Goal: Task Accomplishment & Management: Manage account settings

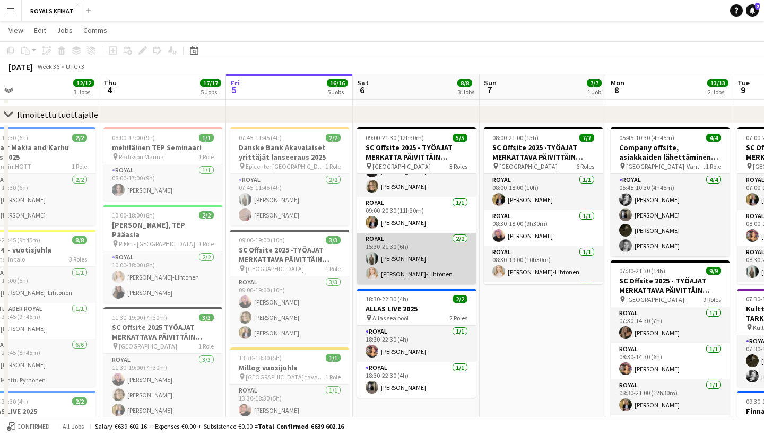
scroll to position [29, 0]
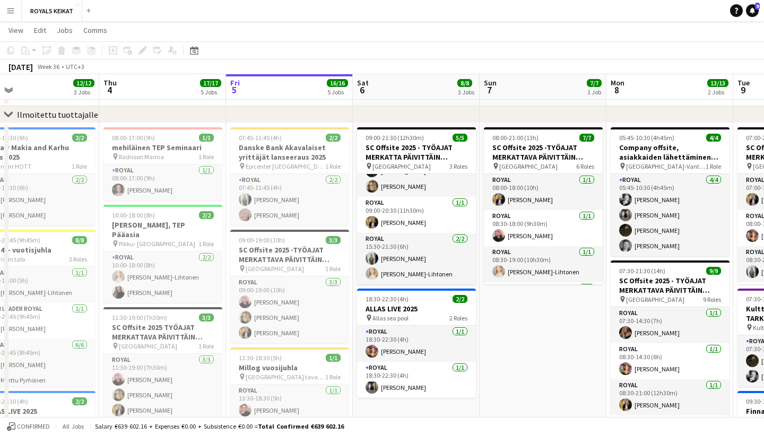
click at [13, 13] on app-icon "Menu" at bounding box center [10, 10] width 8 height 8
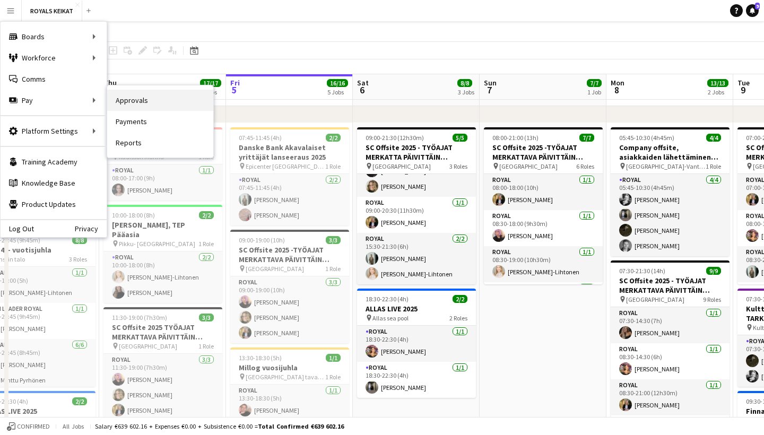
click at [147, 100] on link "Approvals" at bounding box center [160, 100] width 106 height 21
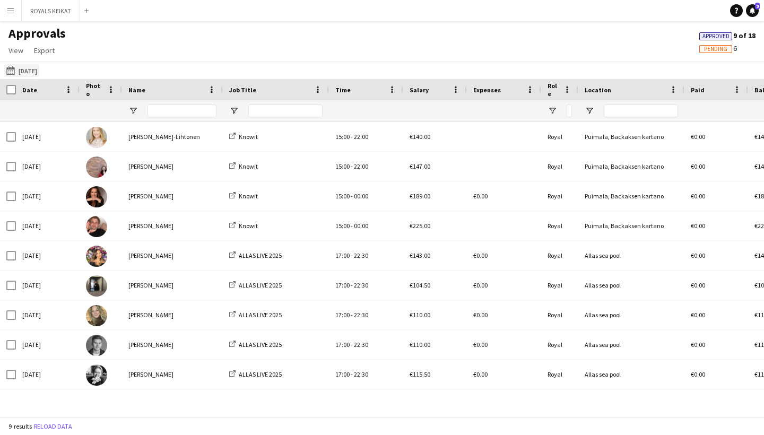
click at [34, 68] on button "[DATE] [DATE]" at bounding box center [21, 70] width 35 height 13
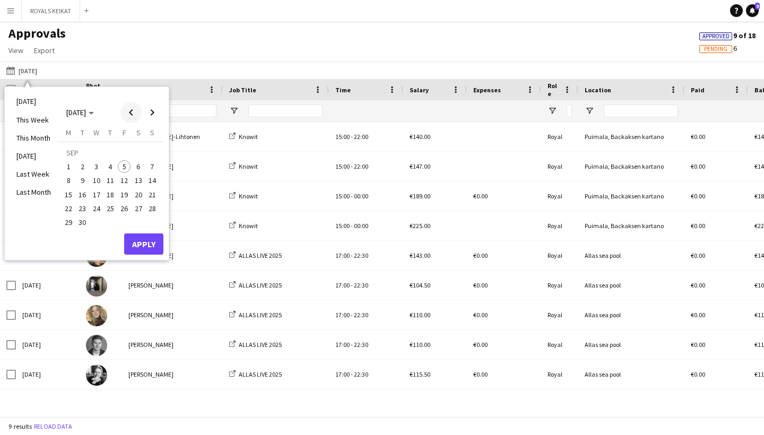
click at [136, 114] on span "Previous month" at bounding box center [130, 112] width 21 height 21
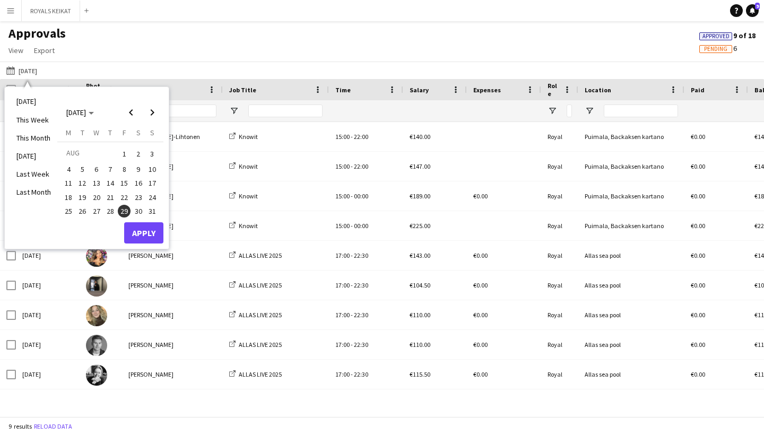
click at [111, 208] on span "28" at bounding box center [110, 211] width 13 height 13
click at [143, 224] on button "Apply" at bounding box center [143, 232] width 39 height 21
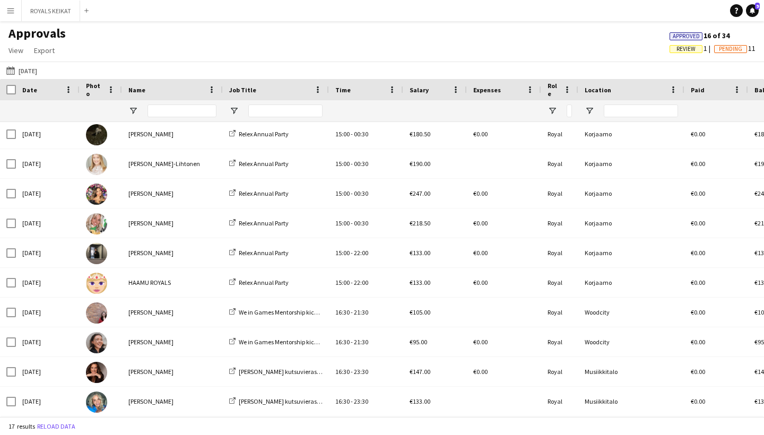
scroll to position [211, 0]
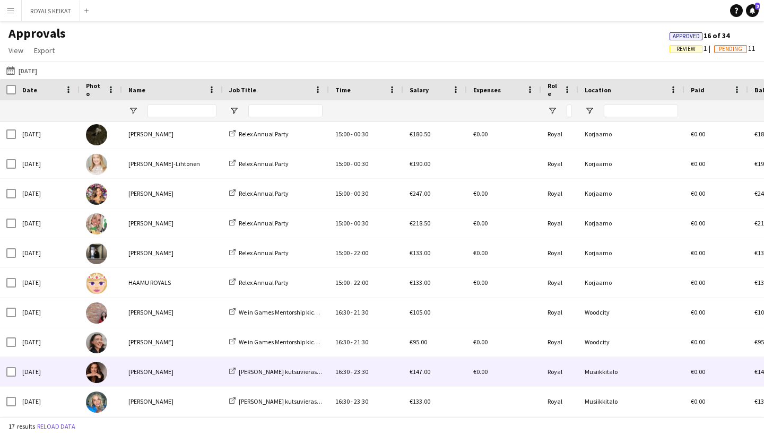
click at [179, 368] on div "[PERSON_NAME]" at bounding box center [172, 371] width 101 height 29
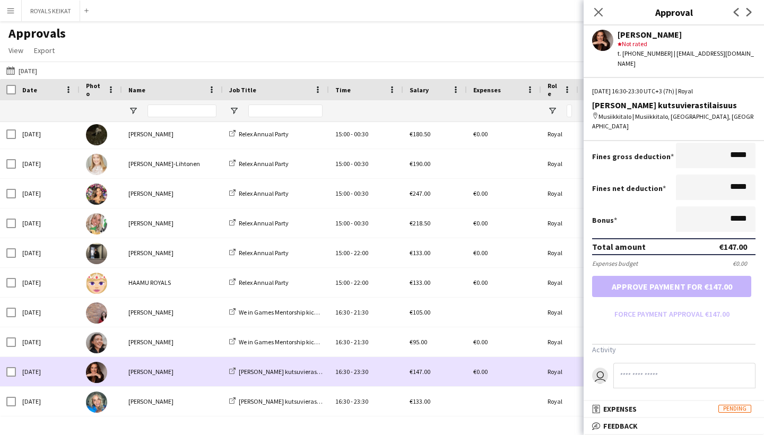
scroll to position [200, 0]
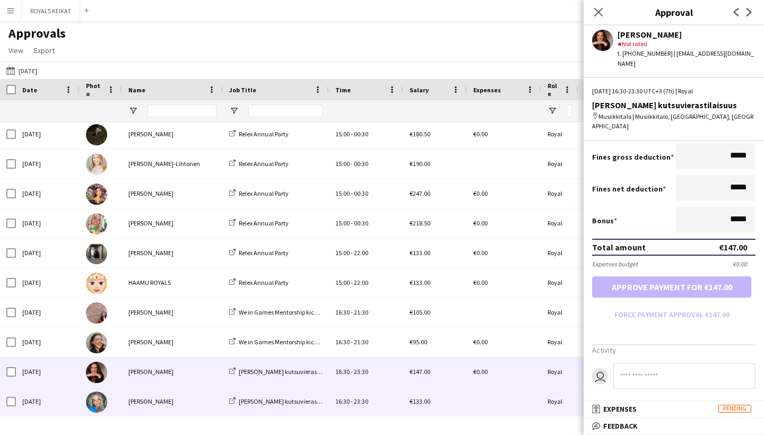
click at [207, 405] on div "[PERSON_NAME]" at bounding box center [172, 401] width 101 height 29
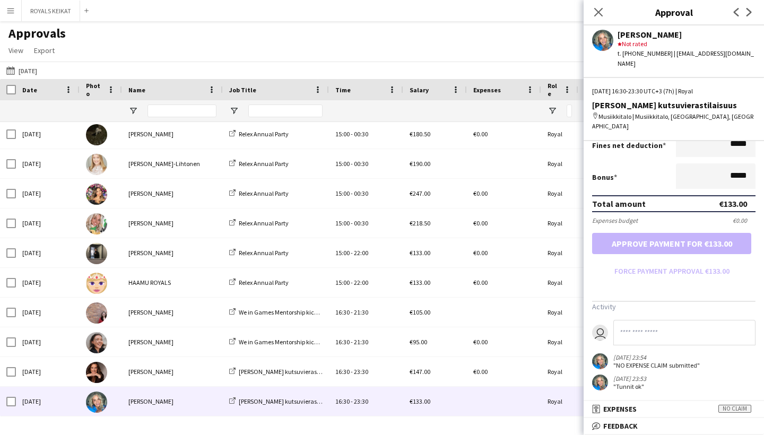
scroll to position [242, 0]
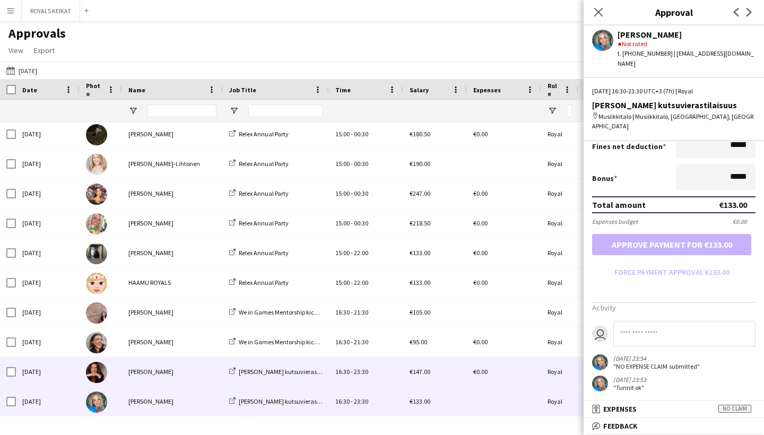
click at [182, 378] on div "[PERSON_NAME]" at bounding box center [172, 371] width 101 height 29
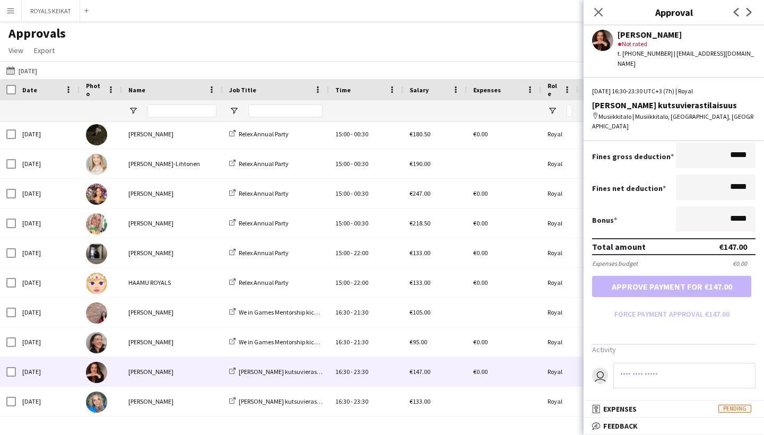
scroll to position [200, 0]
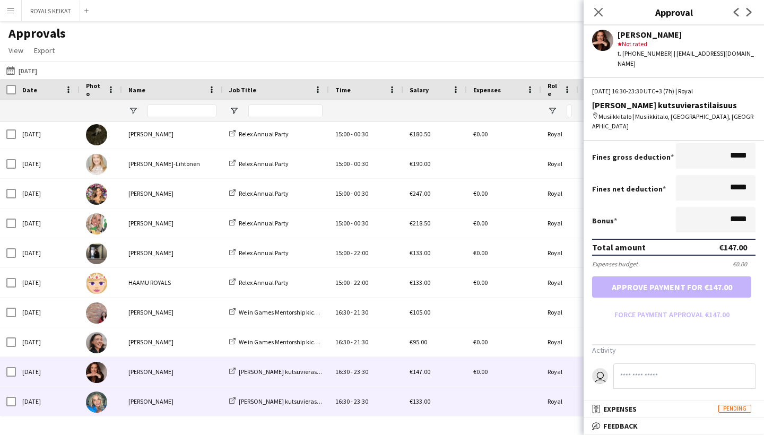
click at [192, 405] on div "[PERSON_NAME]" at bounding box center [172, 401] width 101 height 29
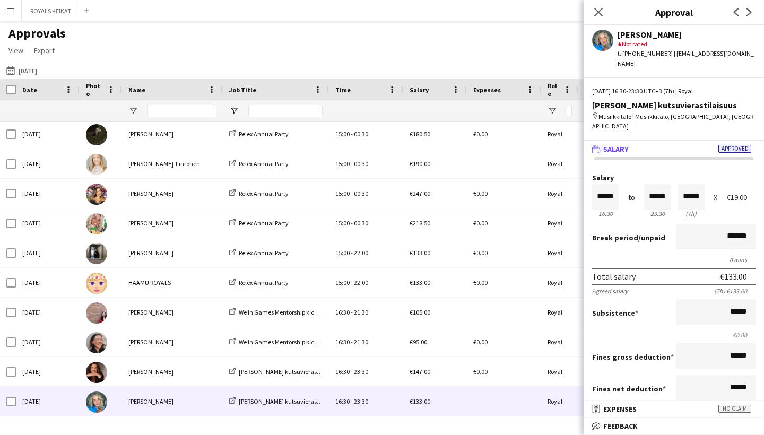
scroll to position [0, 0]
click at [599, 15] on icon "Close pop-in" at bounding box center [598, 12] width 10 height 10
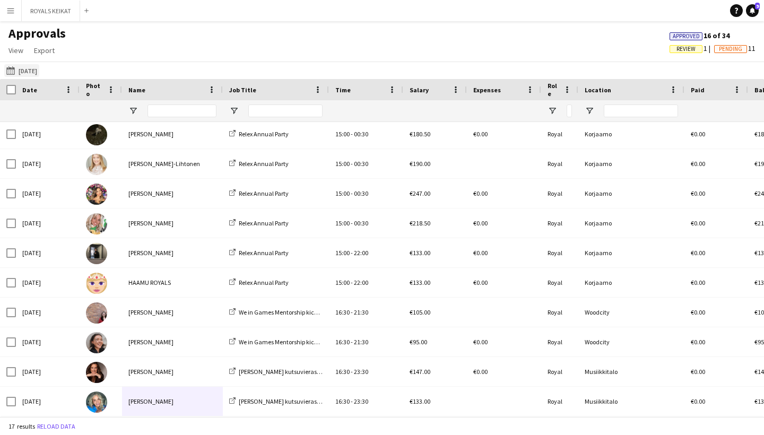
click at [39, 68] on button "[DATE] [DATE]" at bounding box center [21, 70] width 35 height 13
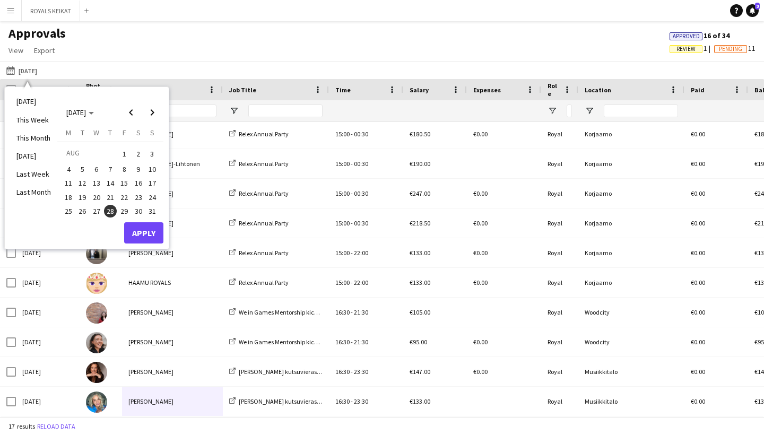
click at [127, 205] on span "29" at bounding box center [124, 211] width 13 height 13
click at [151, 231] on button "Apply" at bounding box center [143, 232] width 39 height 21
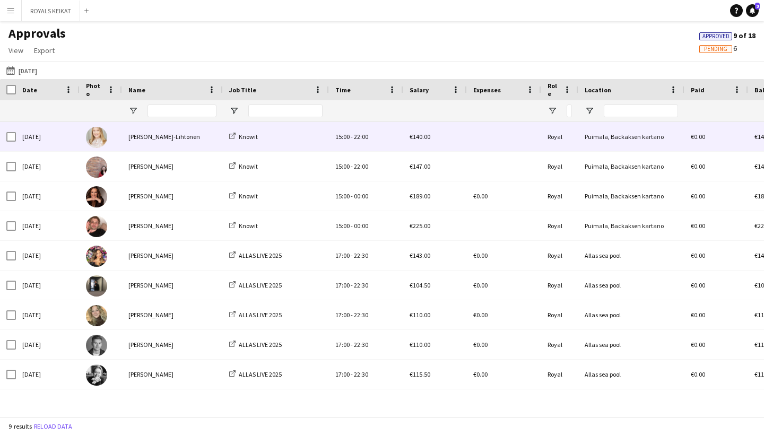
click at [205, 136] on div "[PERSON_NAME]-Lihtonen" at bounding box center [172, 136] width 101 height 29
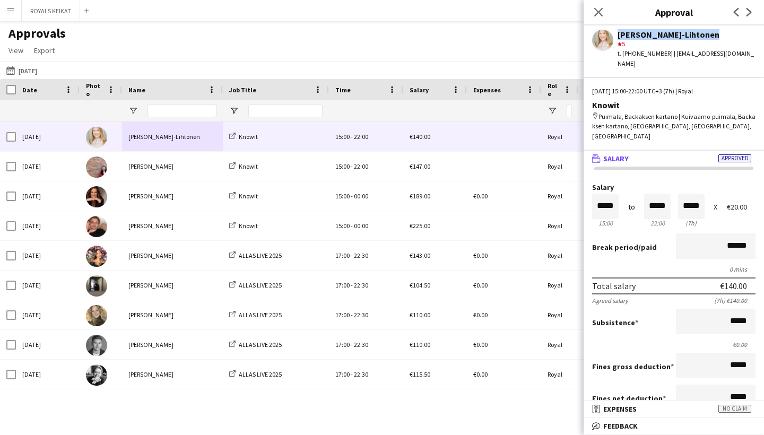
drag, startPoint x: 714, startPoint y: 37, endPoint x: 614, endPoint y: 41, distance: 100.3
click at [614, 41] on div "[PERSON_NAME]-Lihtonen star 5 t. [PHONE_NUMBER] | [EMAIL_ADDRESS][DOMAIN_NAME]" at bounding box center [673, 46] width 180 height 43
copy div "[PERSON_NAME]-Lihtonen"
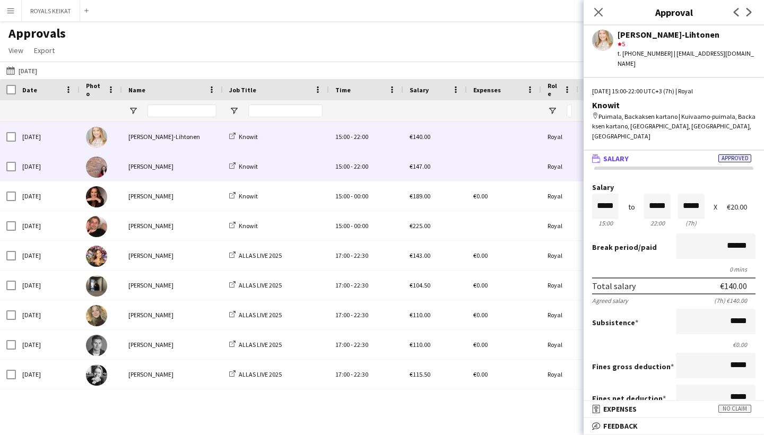
click at [206, 178] on div "[PERSON_NAME]" at bounding box center [172, 166] width 101 height 29
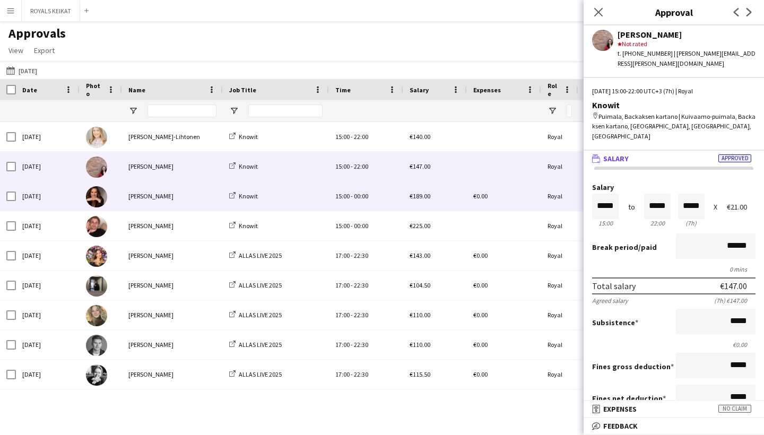
click at [182, 201] on div "[PERSON_NAME]" at bounding box center [172, 195] width 101 height 29
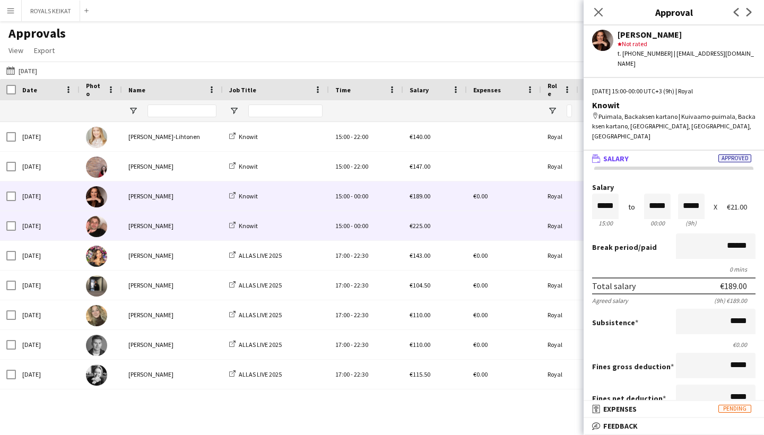
click at [198, 233] on div "[PERSON_NAME]" at bounding box center [172, 225] width 101 height 29
click at [188, 201] on div "[PERSON_NAME]" at bounding box center [172, 195] width 101 height 29
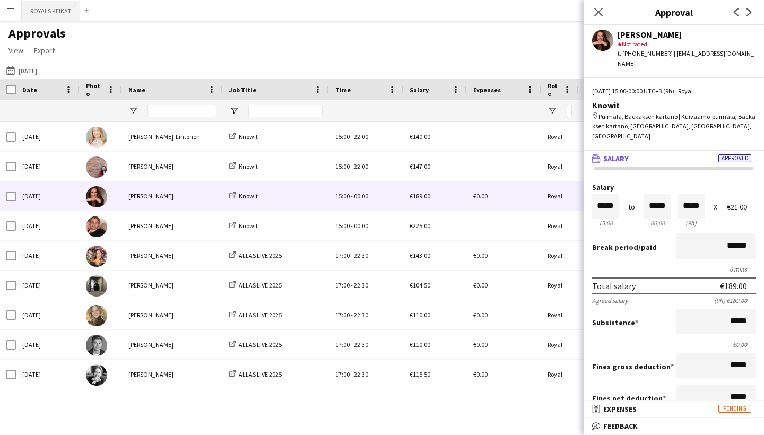
click at [72, 18] on button "ROYALS KEIKAT Close" at bounding box center [51, 11] width 58 height 21
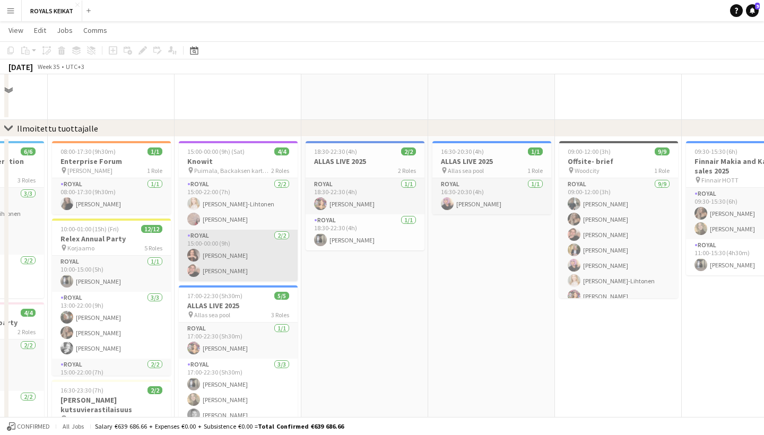
scroll to position [135, 0]
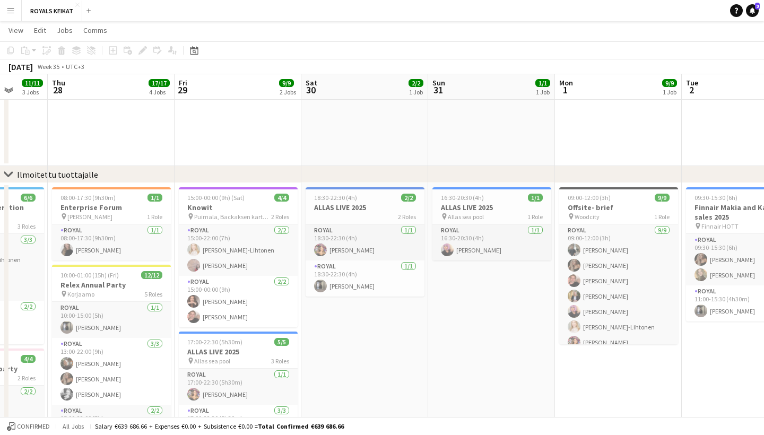
click at [8, 15] on button "Menu" at bounding box center [10, 10] width 21 height 21
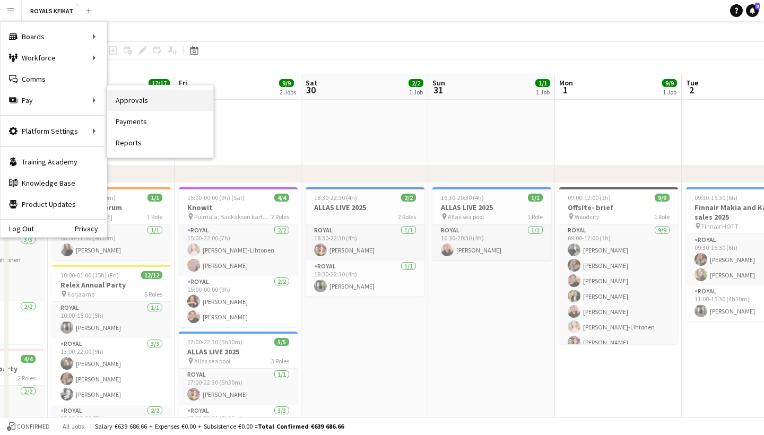
click at [129, 100] on link "Approvals" at bounding box center [160, 100] width 106 height 21
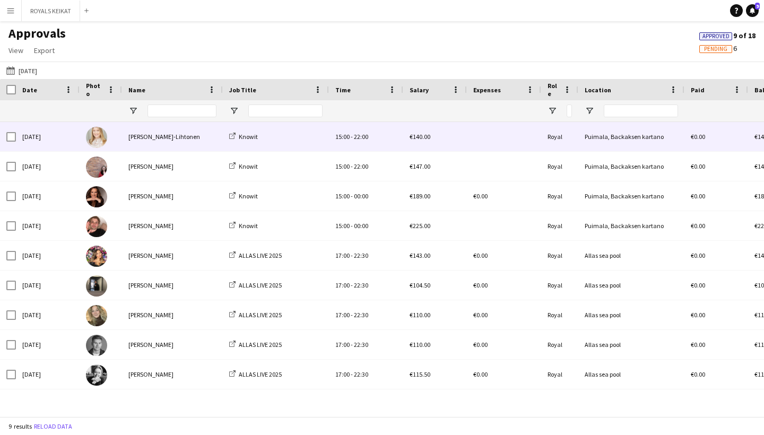
click at [166, 137] on div "[PERSON_NAME]-Lihtonen" at bounding box center [172, 136] width 101 height 29
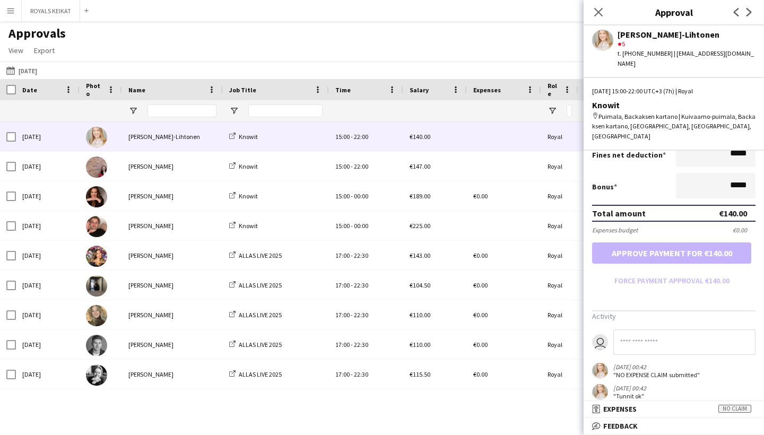
scroll to position [242, 0]
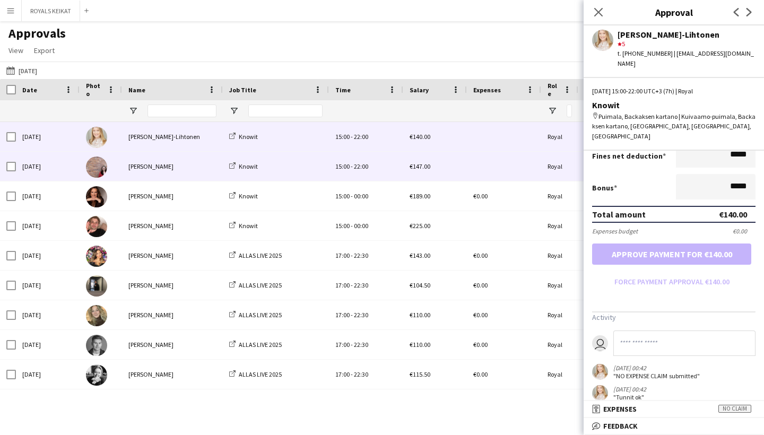
click at [173, 165] on div "[PERSON_NAME]" at bounding box center [172, 166] width 101 height 29
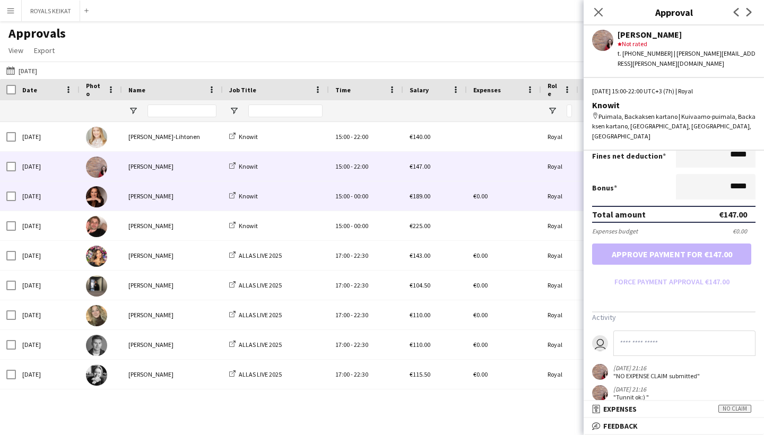
click at [168, 190] on div "[PERSON_NAME]" at bounding box center [172, 195] width 101 height 29
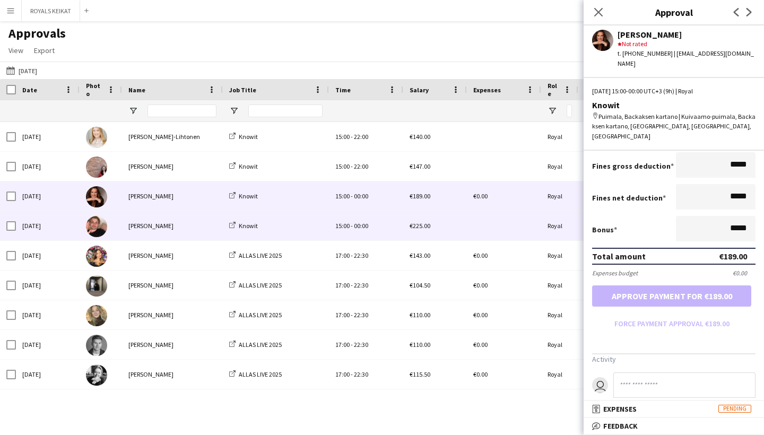
scroll to position [200, 0]
click at [176, 225] on div "[PERSON_NAME]" at bounding box center [172, 225] width 101 height 29
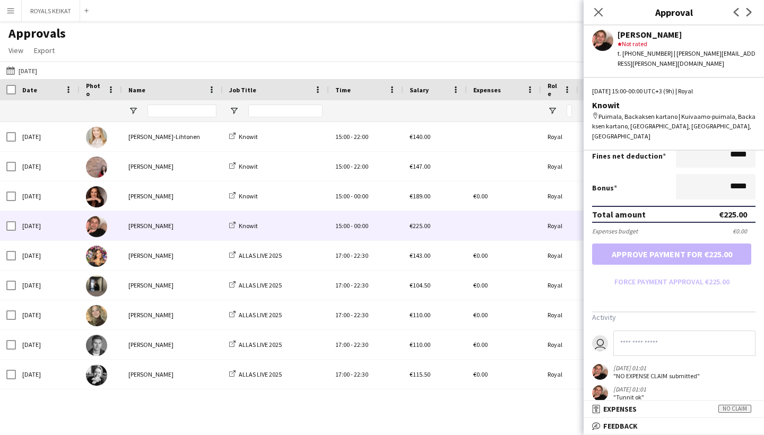
scroll to position [0, 0]
click at [636, 408] on span "Expenses" at bounding box center [619, 409] width 33 height 10
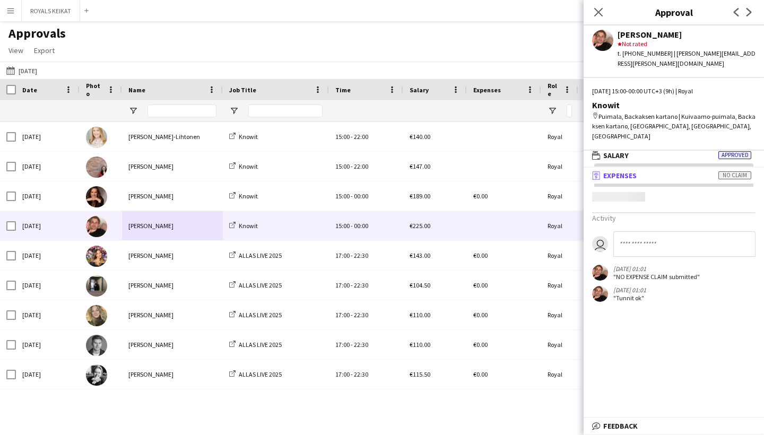
scroll to position [3, 0]
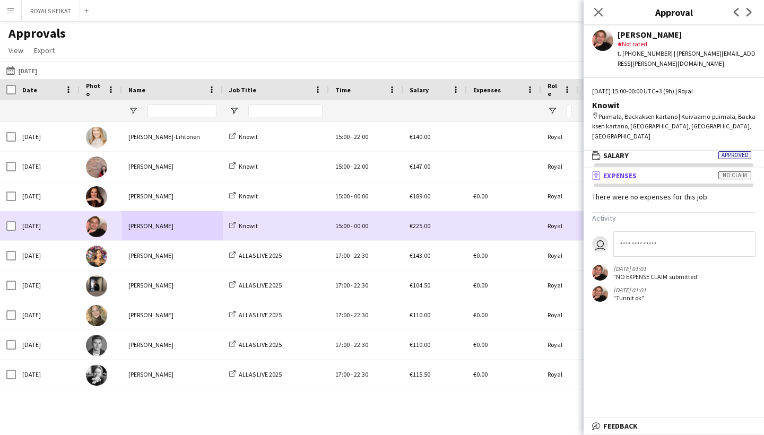
click at [204, 229] on div "[PERSON_NAME]" at bounding box center [172, 225] width 101 height 29
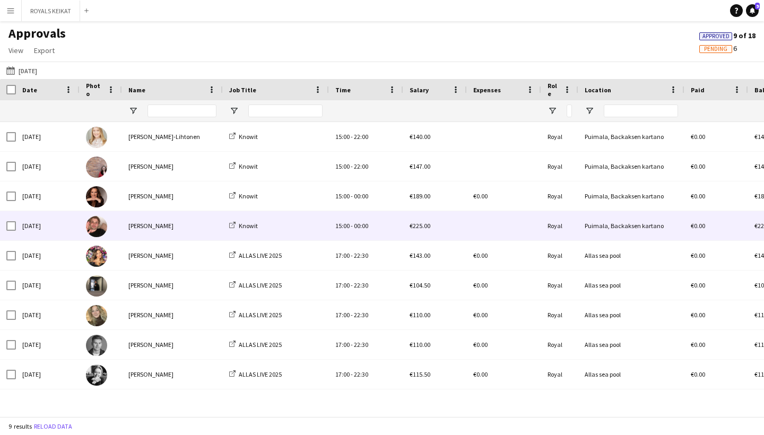
click at [206, 229] on div "[PERSON_NAME]" at bounding box center [172, 225] width 101 height 29
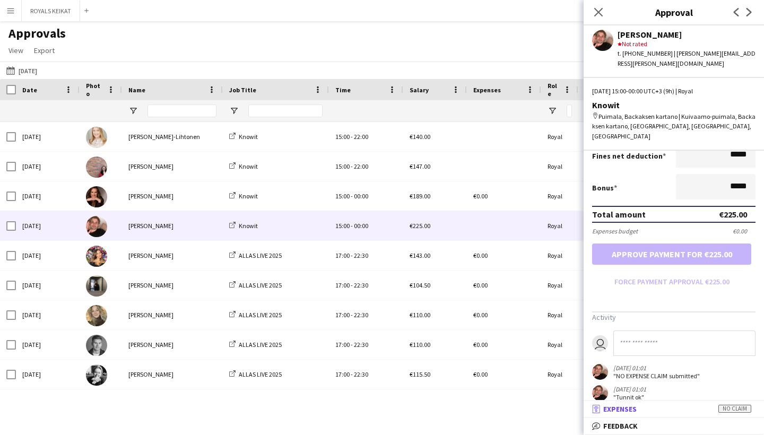
click at [671, 413] on mat-panel-title "receipt Expenses No claim" at bounding box center [671, 409] width 176 height 10
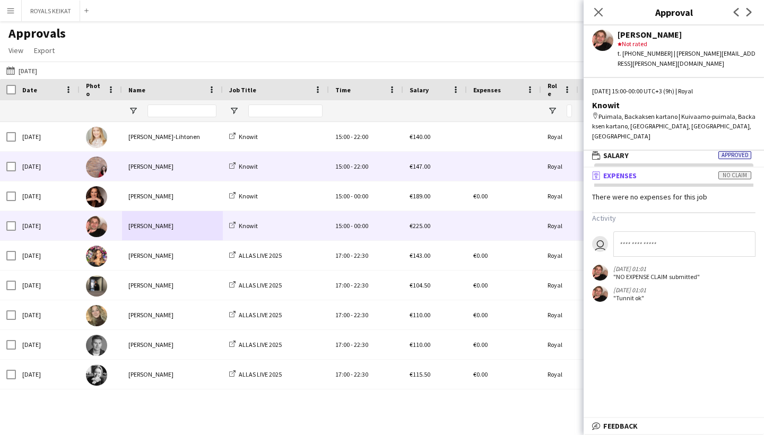
click at [169, 176] on div "[PERSON_NAME]" at bounding box center [172, 166] width 101 height 29
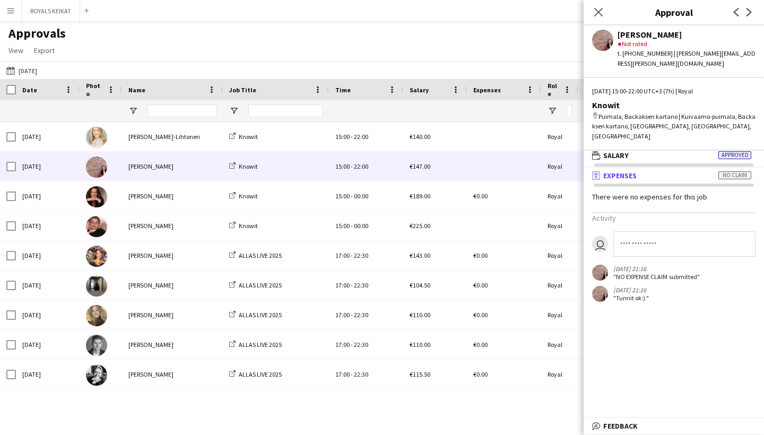
scroll to position [0, 0]
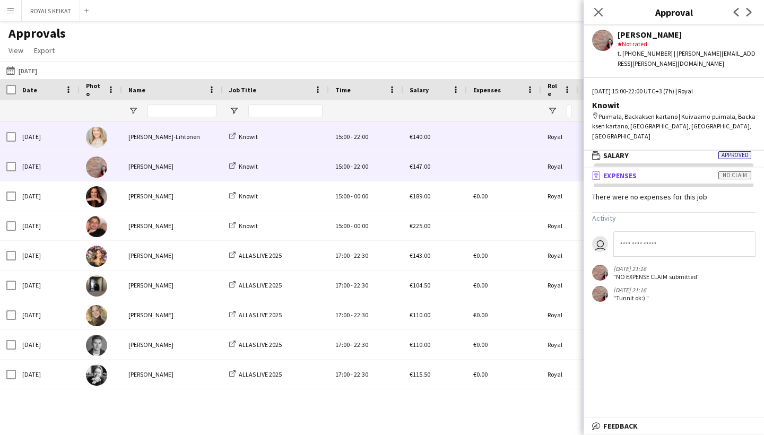
click at [195, 140] on div "[PERSON_NAME]-Lihtonen" at bounding box center [172, 136] width 101 height 29
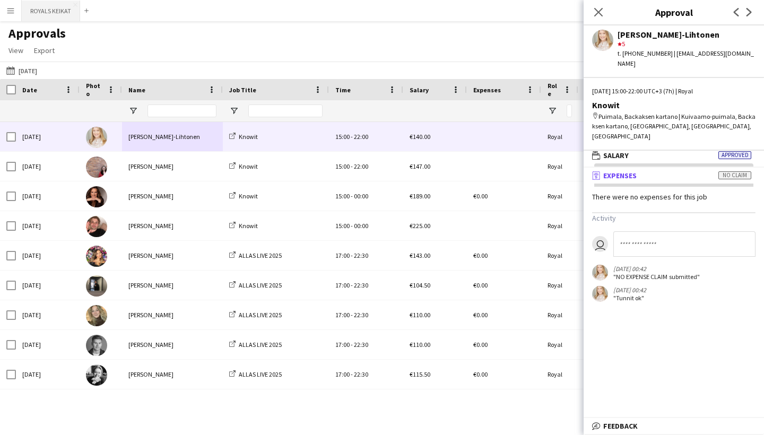
click at [67, 15] on button "ROYALS KEIKAT Close" at bounding box center [51, 11] width 58 height 21
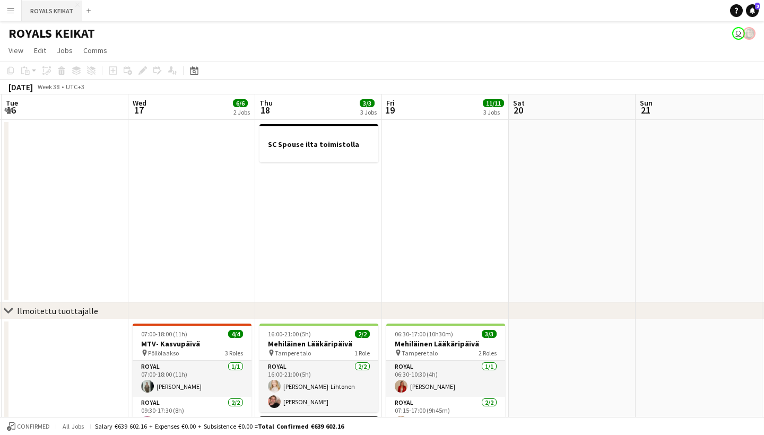
click at [66, 13] on button "ROYALS KEIKAT Close" at bounding box center [52, 11] width 60 height 21
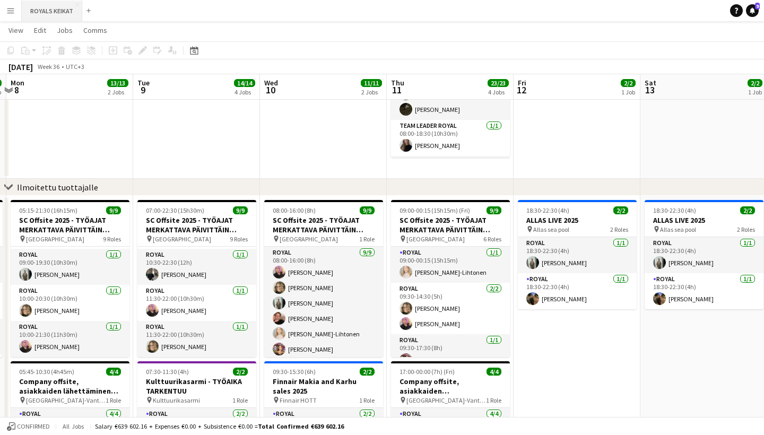
click at [56, 14] on button "ROYALS KEIKAT Close" at bounding box center [52, 11] width 60 height 21
